Goal: Task Accomplishment & Management: Use online tool/utility

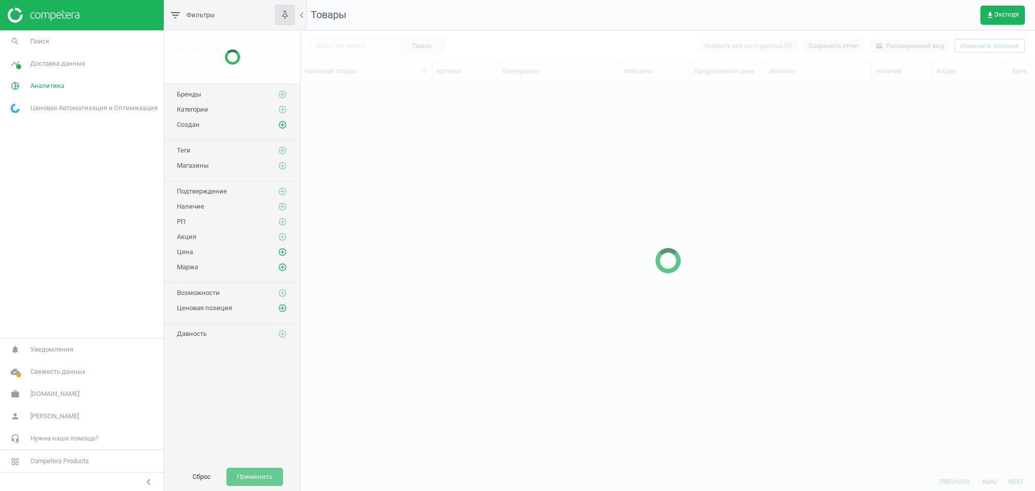
scroll to position [371, 724]
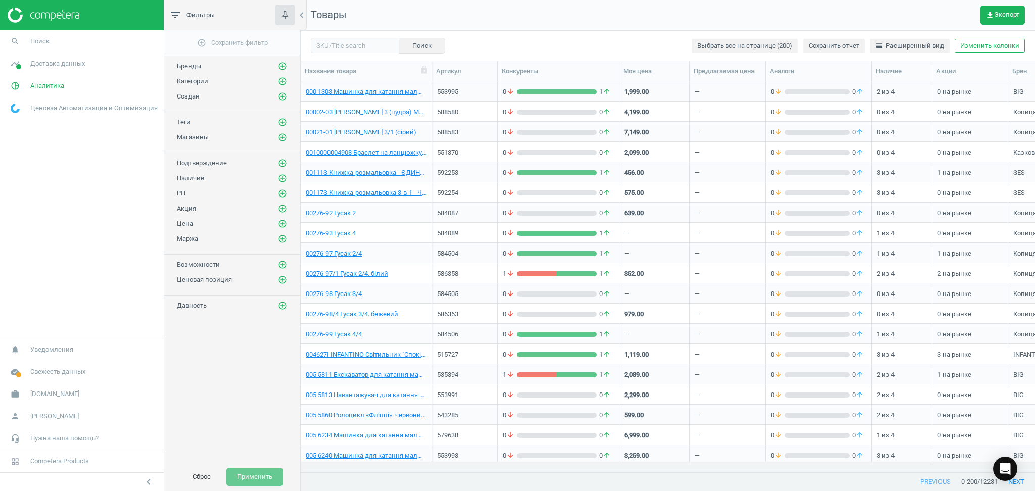
click at [37, 17] on img at bounding box center [44, 15] width 72 height 15
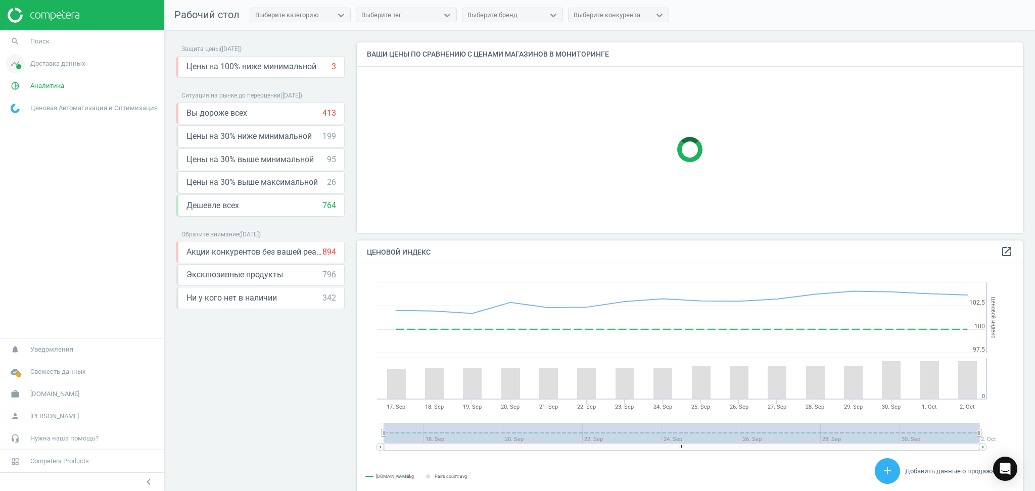
scroll to position [253, 676]
click at [41, 67] on span "Доставка данных" at bounding box center [57, 63] width 55 height 9
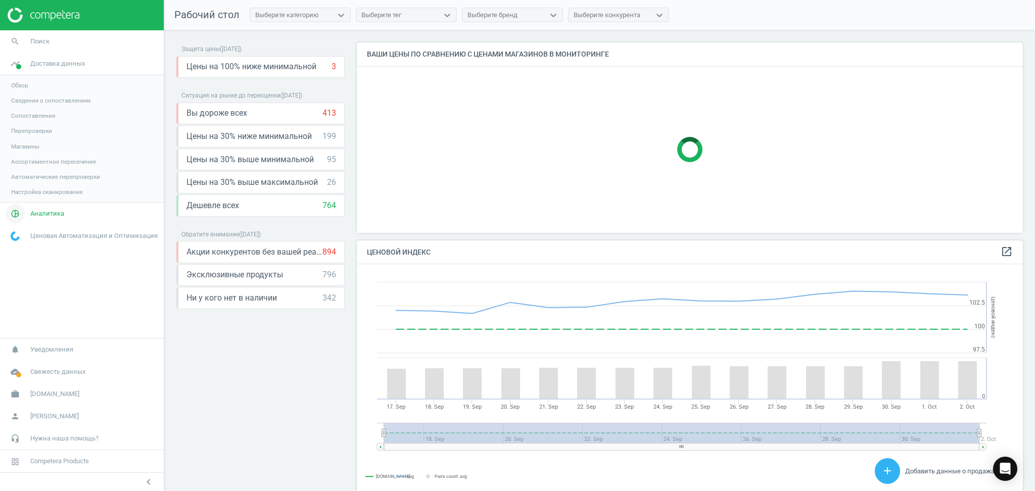
click at [35, 214] on span "Аналитика" at bounding box center [47, 213] width 34 height 9
click at [25, 125] on span "Товары" at bounding box center [21, 123] width 21 height 8
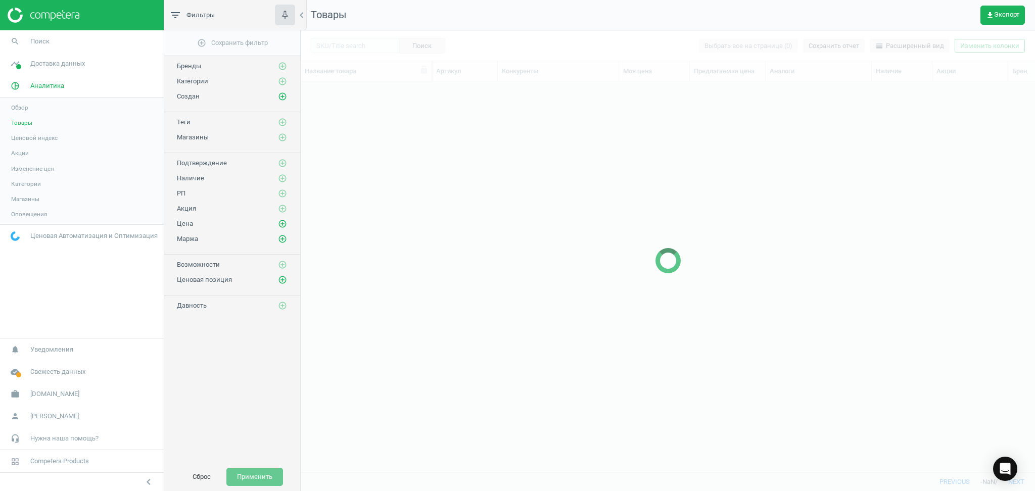
scroll to position [371, 724]
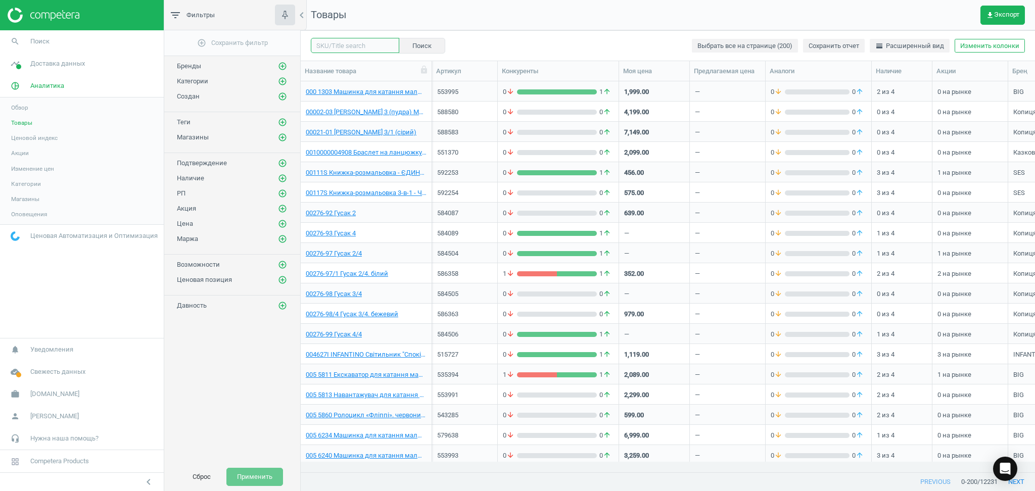
click at [337, 50] on input "text" at bounding box center [355, 45] width 88 height 15
type input "car"
click at [281, 63] on icon "add_circle_outline" at bounding box center [282, 66] width 9 height 9
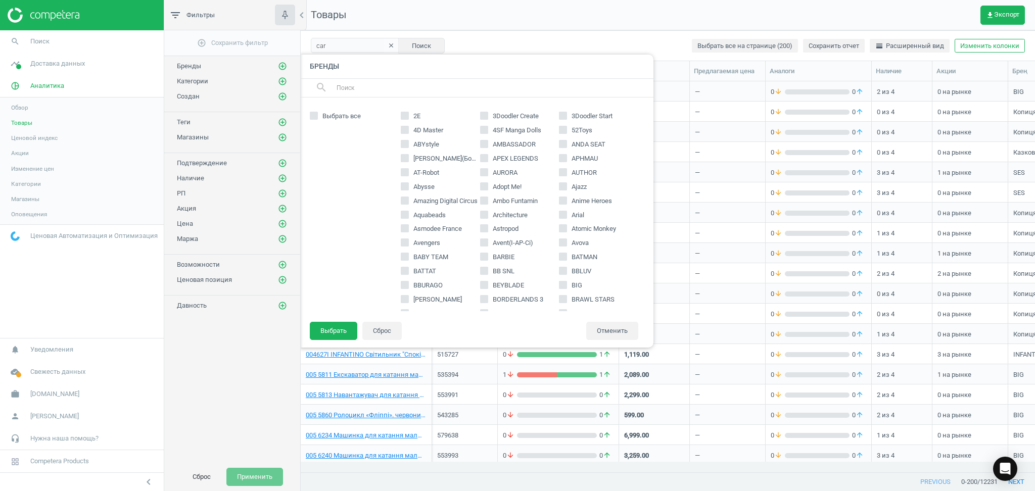
click at [344, 91] on input "text" at bounding box center [491, 88] width 310 height 16
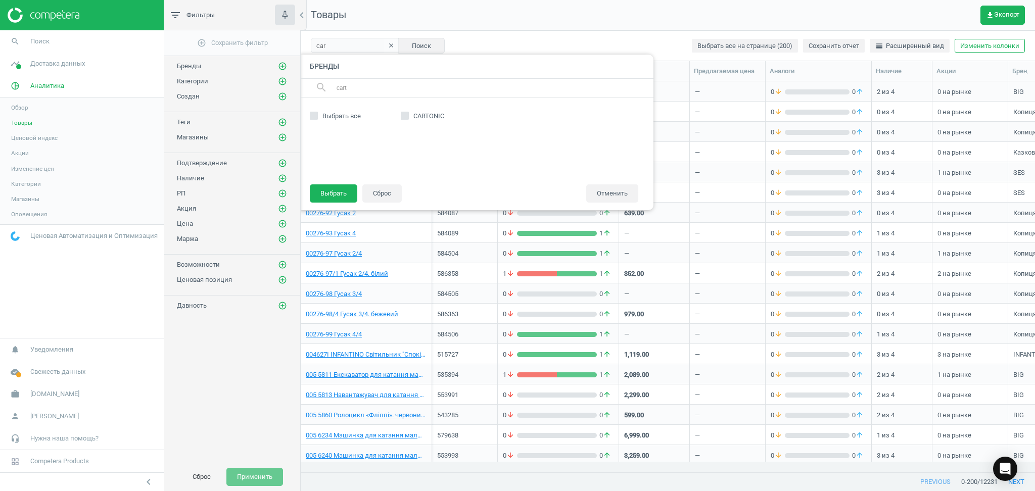
type input "cart"
click at [401, 116] on input "CARTONIC" at bounding box center [404, 115] width 7 height 7
checkbox input "true"
click at [325, 189] on button "Выбрать" at bounding box center [334, 194] width 48 height 18
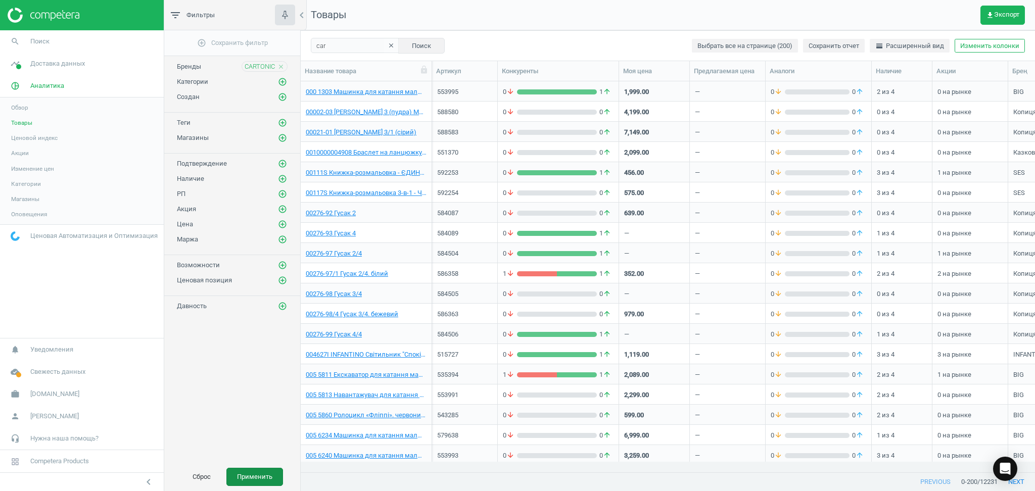
click at [259, 484] on button "Применить" at bounding box center [254, 477] width 57 height 18
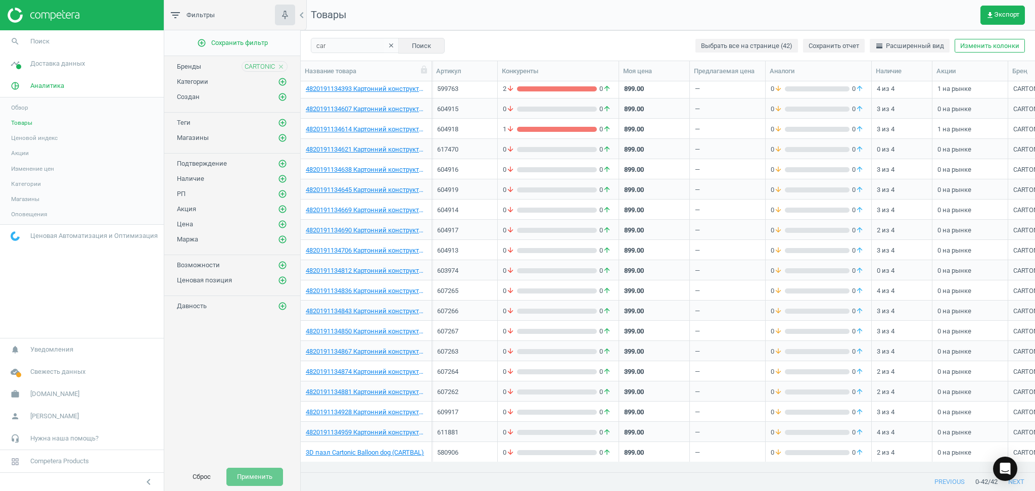
scroll to position [334, 0]
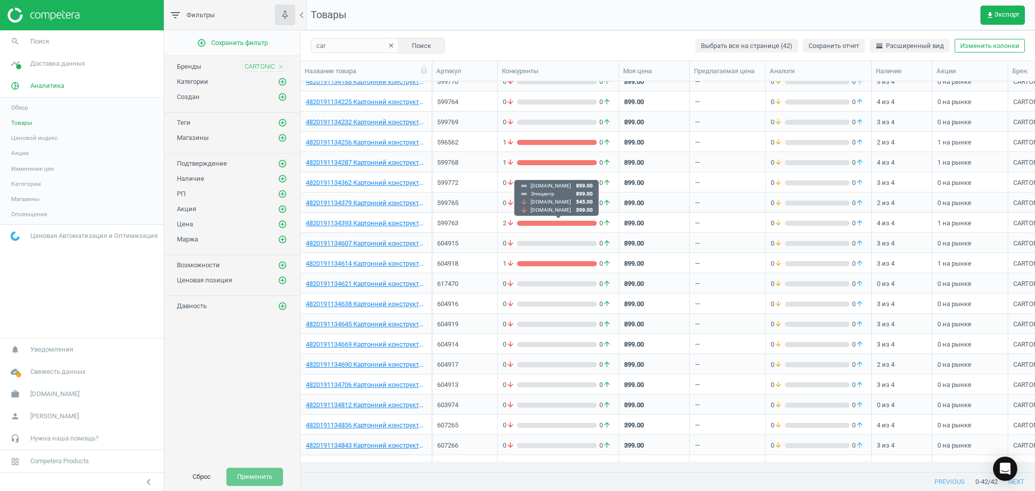
click at [571, 222] on div "grid" at bounding box center [557, 223] width 80 height 5
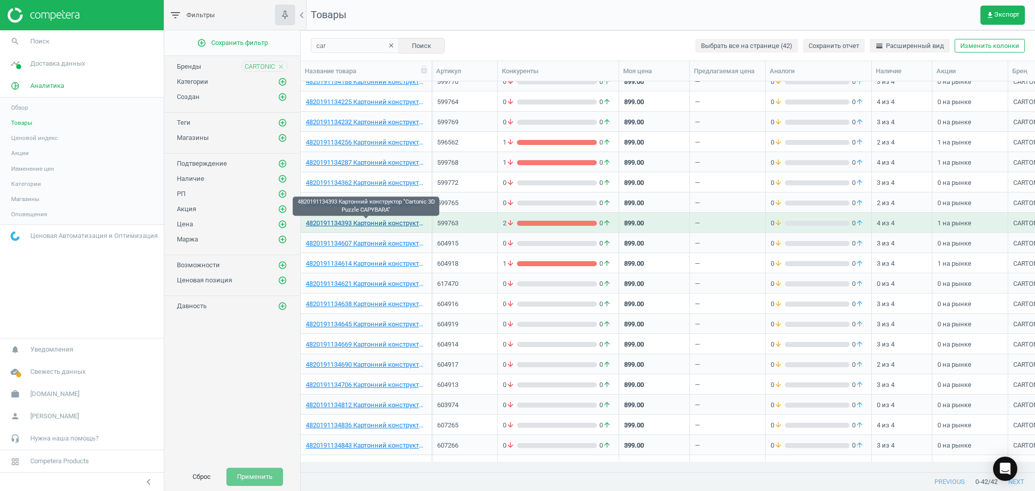
click at [393, 226] on link "4820191134393 Картонний конструктор "Cartonic 3D Puzzle CAPYBARA"" at bounding box center [366, 223] width 121 height 9
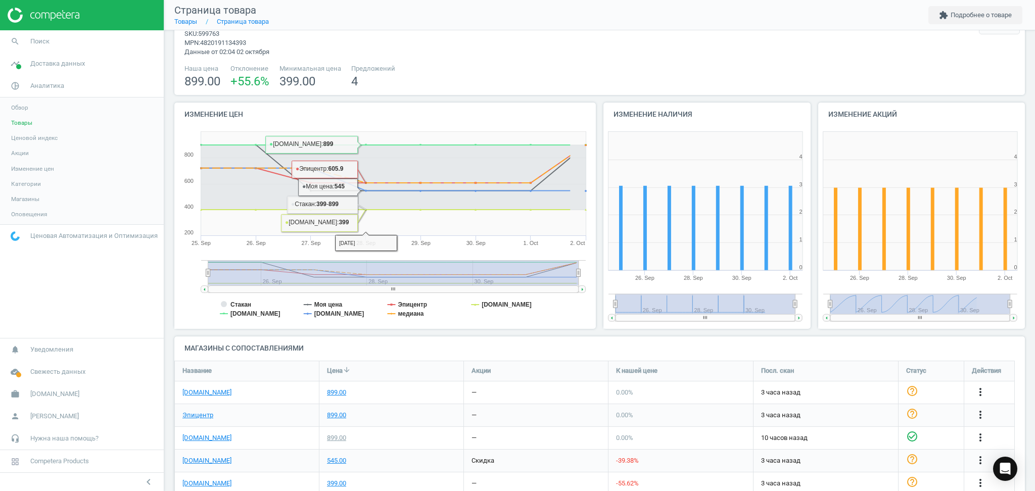
scroll to position [68, 0]
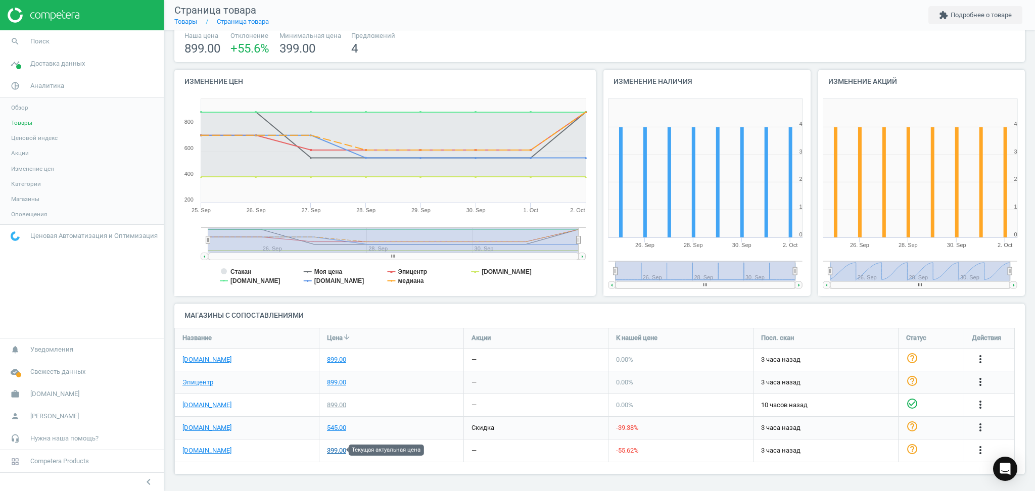
click at [337, 450] on div "399.00" at bounding box center [336, 450] width 19 height 9
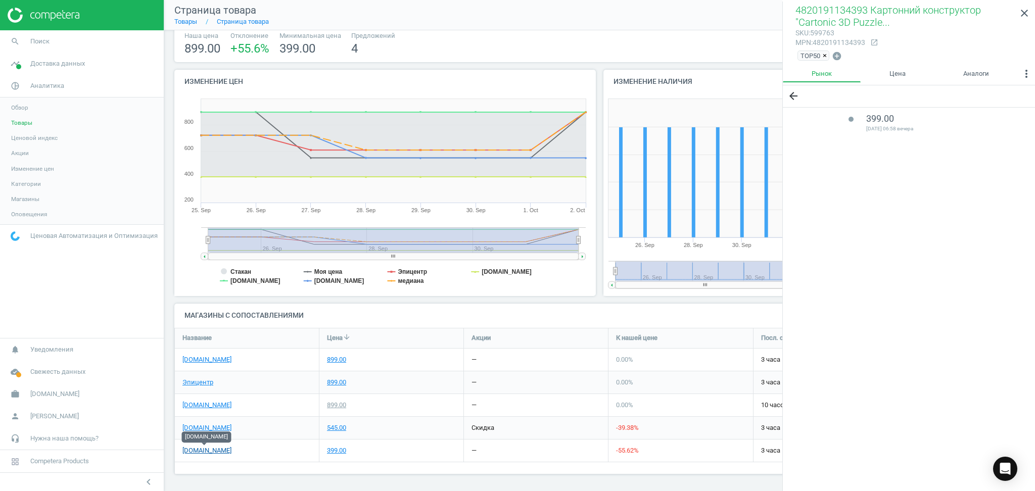
click at [195, 452] on link "[DOMAIN_NAME]" at bounding box center [206, 450] width 49 height 9
click at [187, 407] on link "[DOMAIN_NAME]" at bounding box center [206, 405] width 49 height 9
click at [184, 405] on link "[DOMAIN_NAME]" at bounding box center [206, 405] width 49 height 9
click at [1025, 12] on icon "close" at bounding box center [1025, 13] width 12 height 12
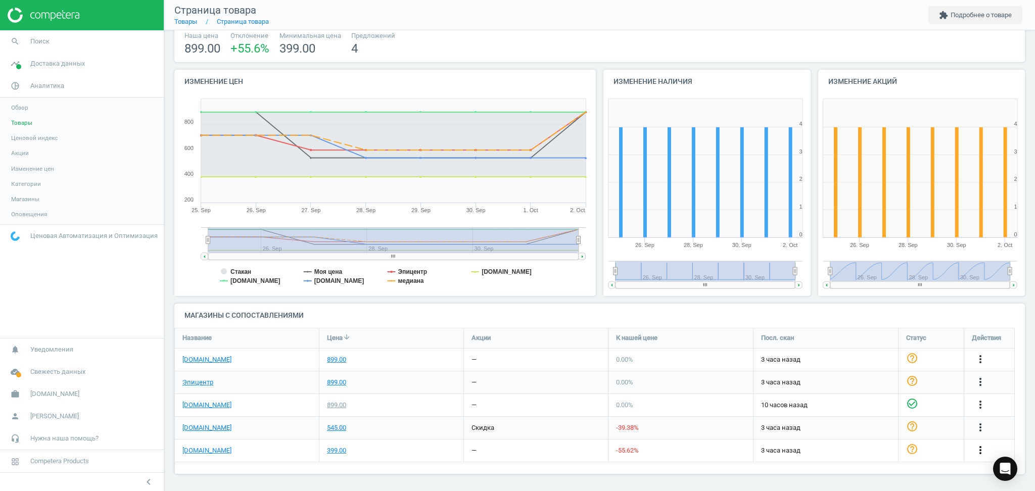
click at [980, 447] on icon "more_vert" at bounding box center [981, 450] width 12 height 12
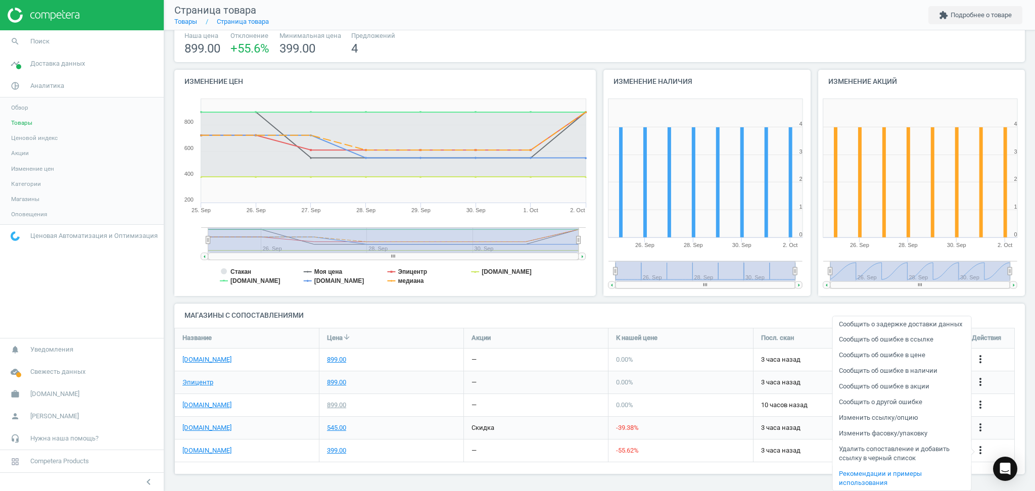
click at [887, 452] on link "Удалить сопоставление и добавить ссылку в черный список" at bounding box center [902, 454] width 139 height 25
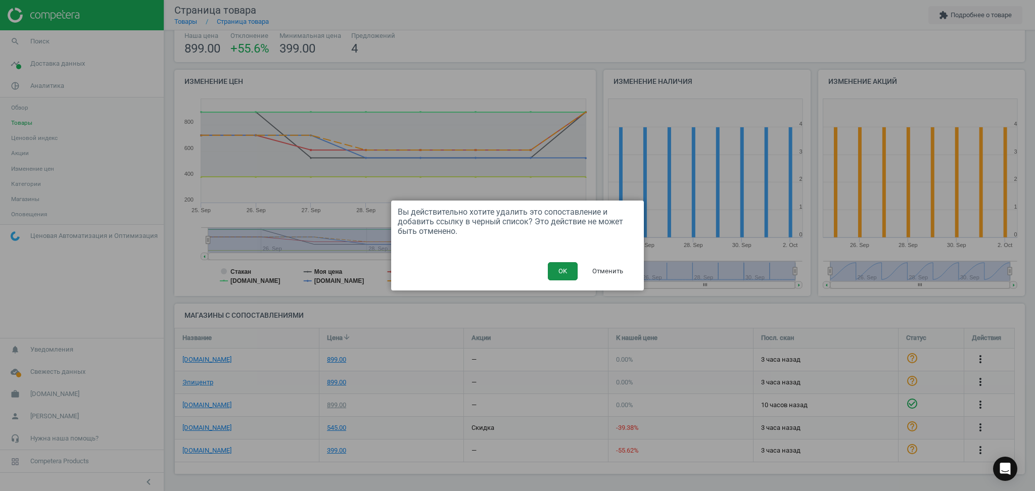
click at [563, 273] on button "OK" at bounding box center [563, 271] width 30 height 18
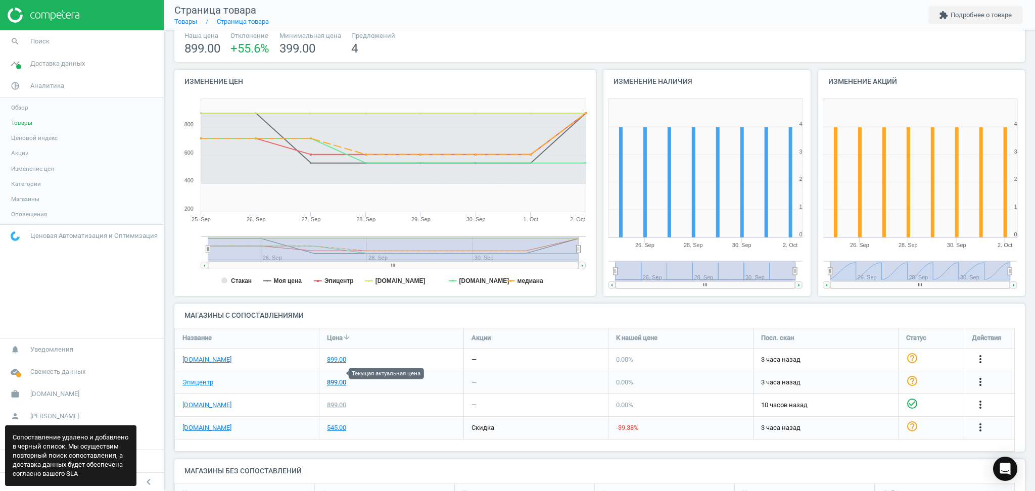
scroll to position [130, 0]
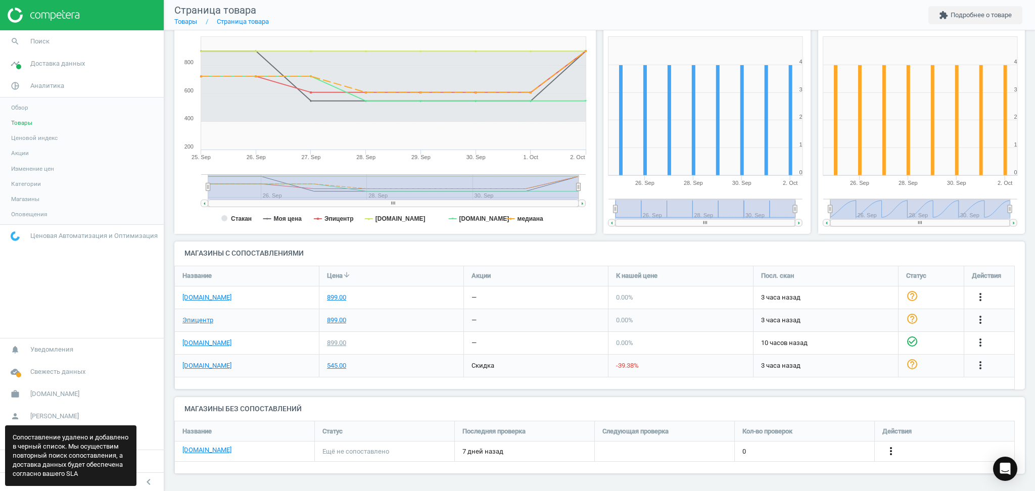
click at [893, 447] on icon "more_vert" at bounding box center [891, 451] width 12 height 12
click at [772, 447] on link "Изменить ссылку/опцию" at bounding box center [812, 447] width 139 height 16
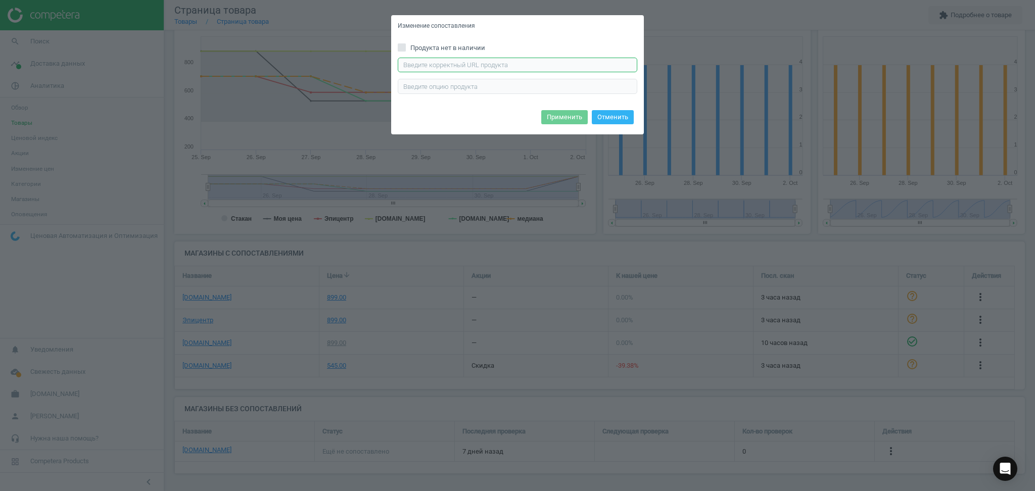
click at [503, 60] on input "text" at bounding box center [518, 65] width 240 height 15
paste input "[URL][DOMAIN_NAME]"
type input "[URL][DOMAIN_NAME]"
click at [562, 120] on button "Применить" at bounding box center [564, 117] width 47 height 14
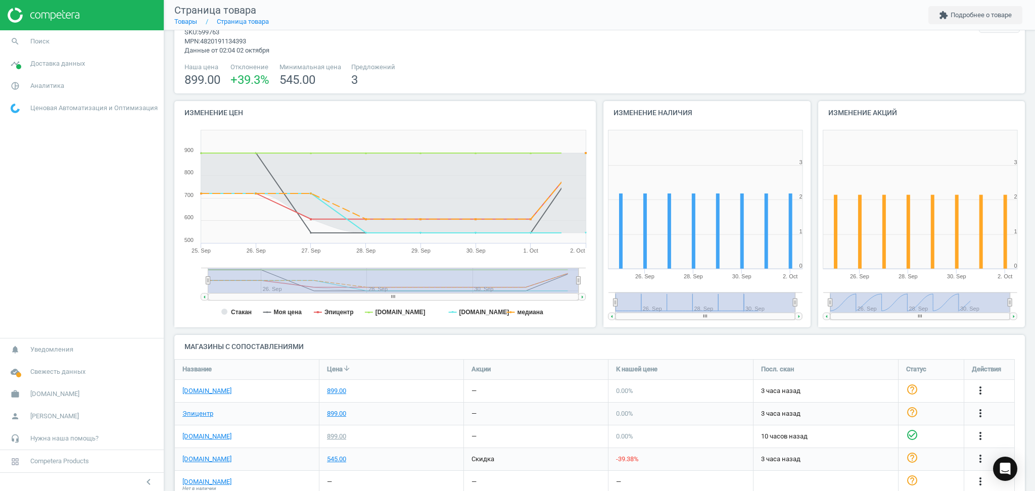
scroll to position [68, 0]
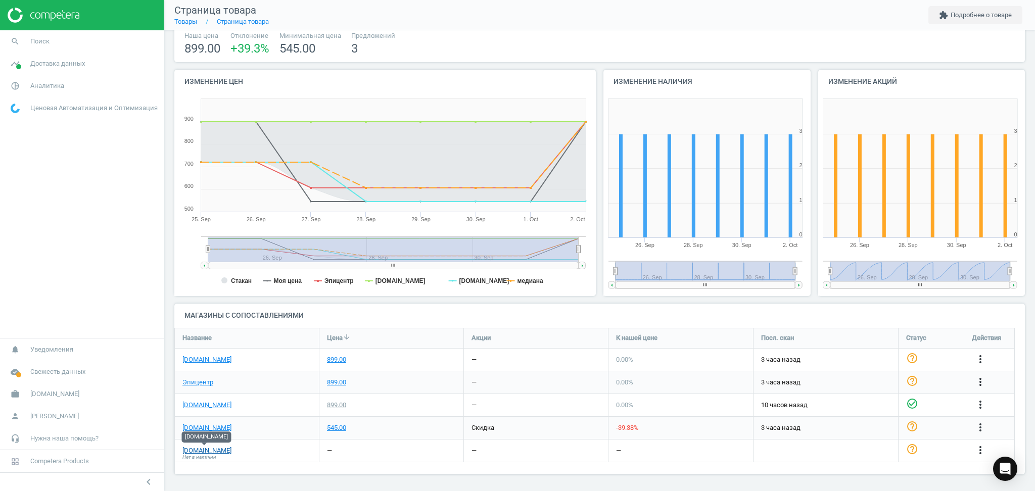
click at [208, 452] on link "[DOMAIN_NAME]" at bounding box center [206, 450] width 49 height 9
